Goal: Information Seeking & Learning: Learn about a topic

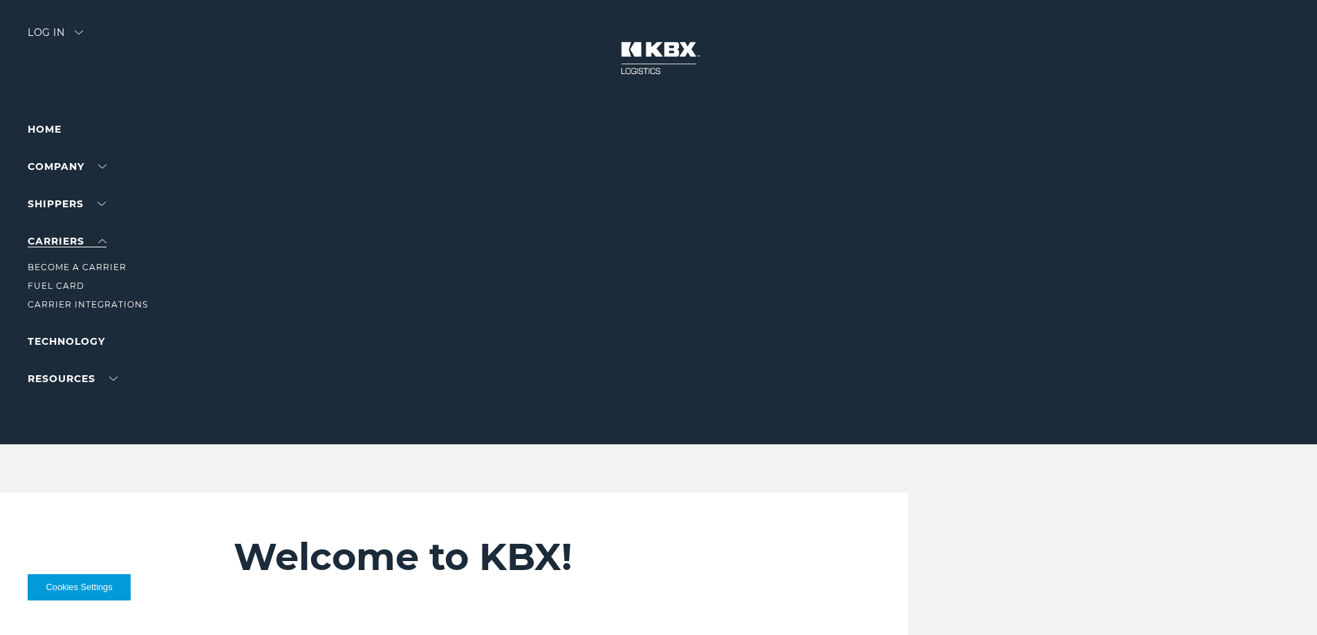
click at [63, 238] on link "Carriers" at bounding box center [67, 241] width 79 height 12
click at [65, 303] on link "Carrier Integrations" at bounding box center [88, 304] width 120 height 10
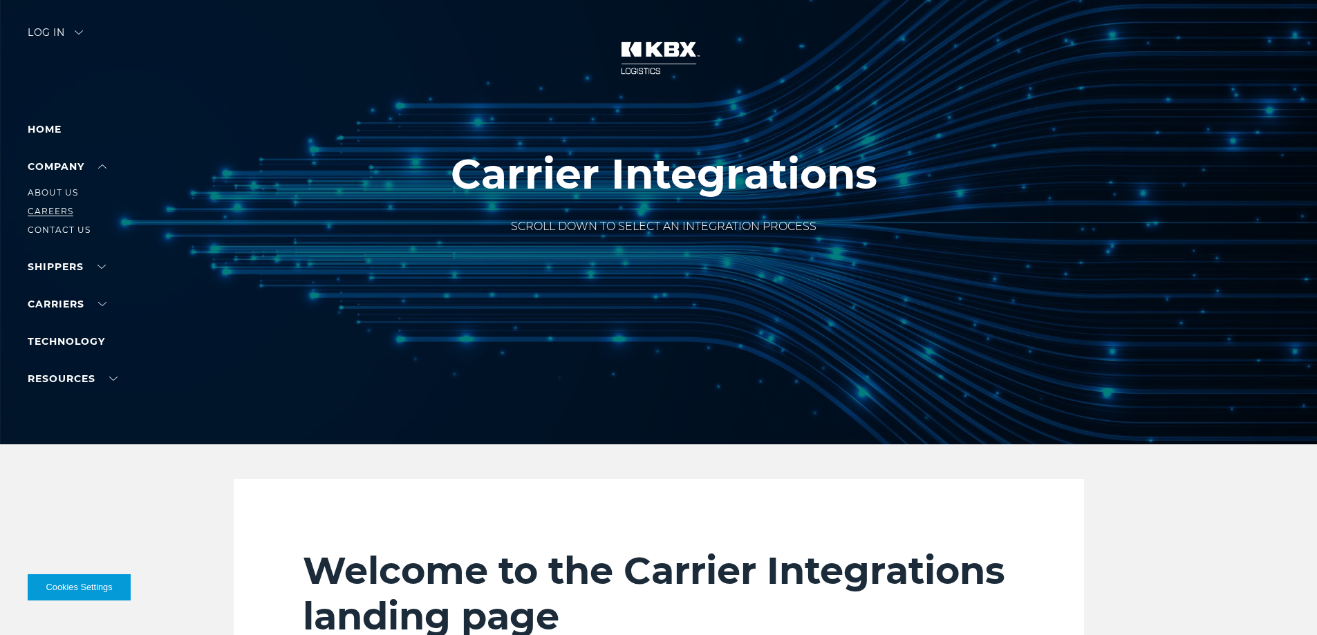
click at [46, 209] on link "Careers" at bounding box center [51, 211] width 46 height 10
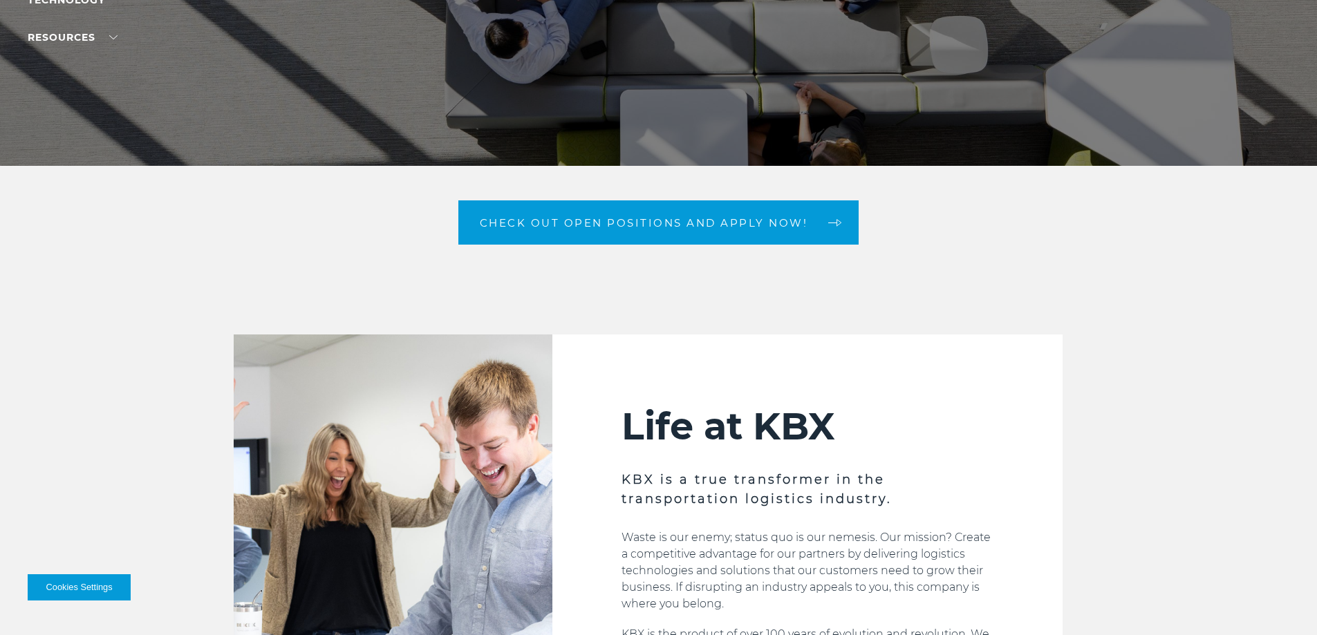
scroll to position [276, 0]
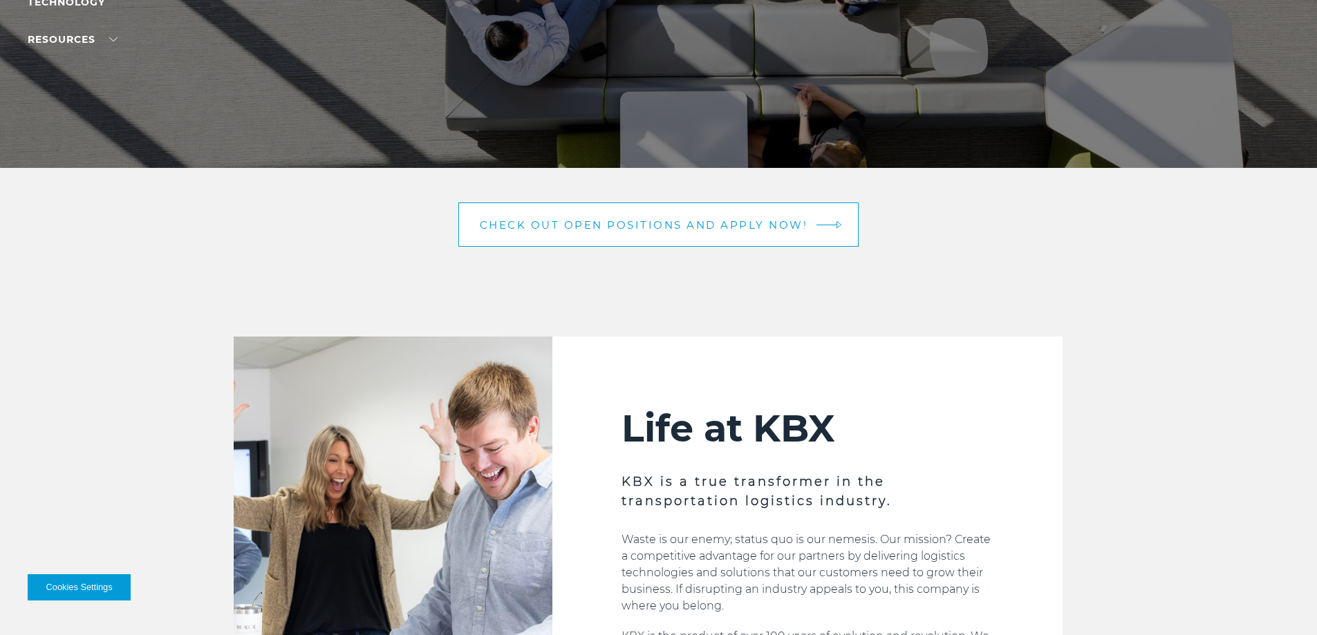
click at [661, 228] on span "Check out open positions and apply now!" at bounding box center [644, 225] width 328 height 10
